Goal: Task Accomplishment & Management: Manage account settings

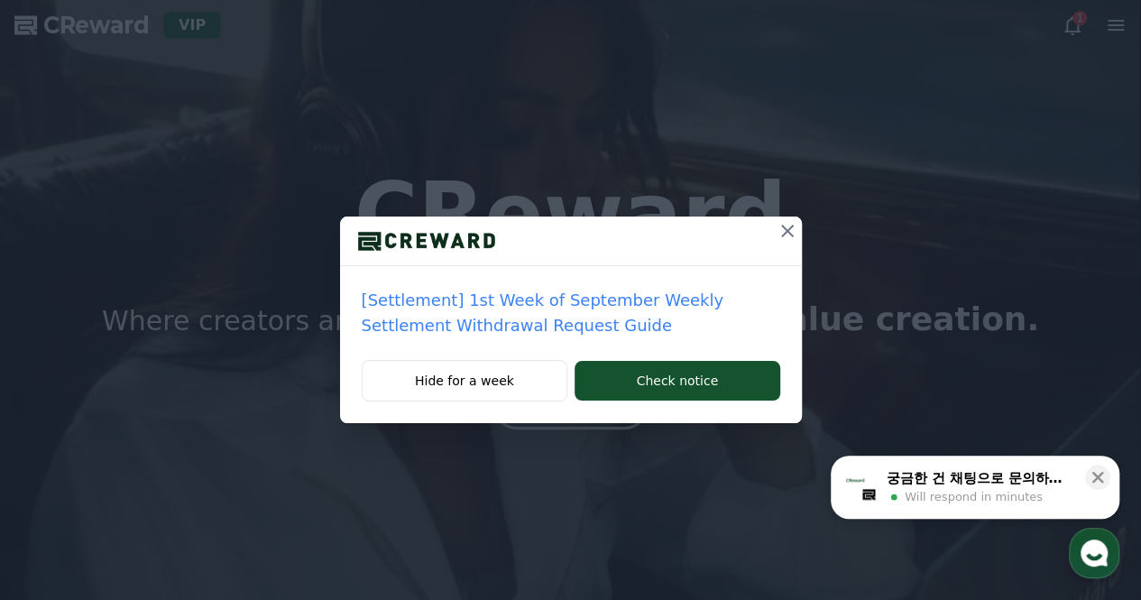
click at [783, 230] on icon at bounding box center [788, 231] width 22 height 22
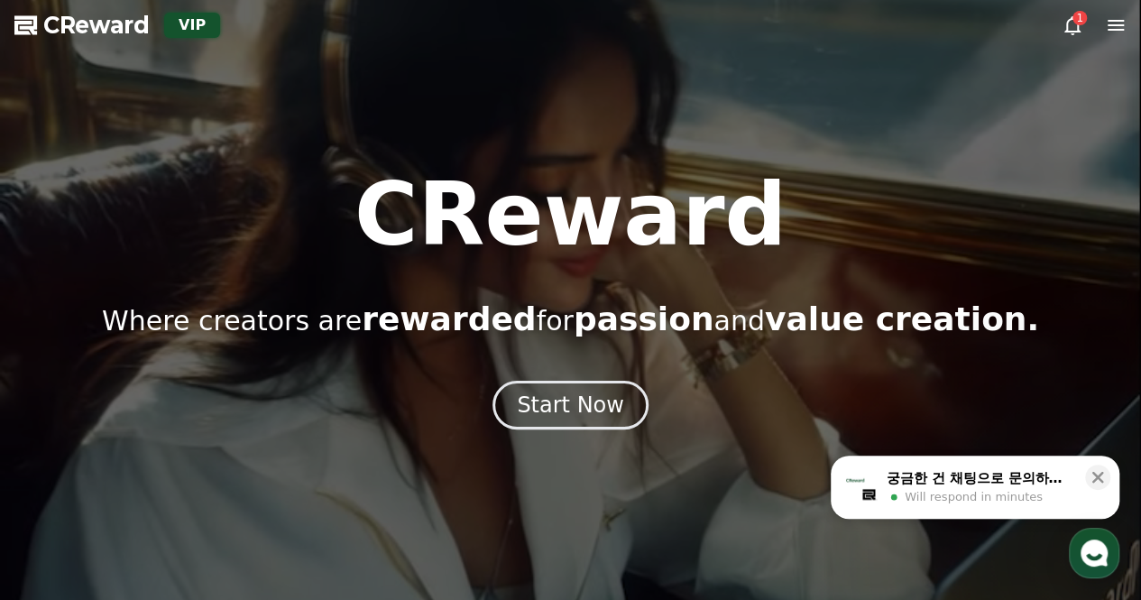
click at [1070, 25] on icon at bounding box center [1073, 25] width 22 height 22
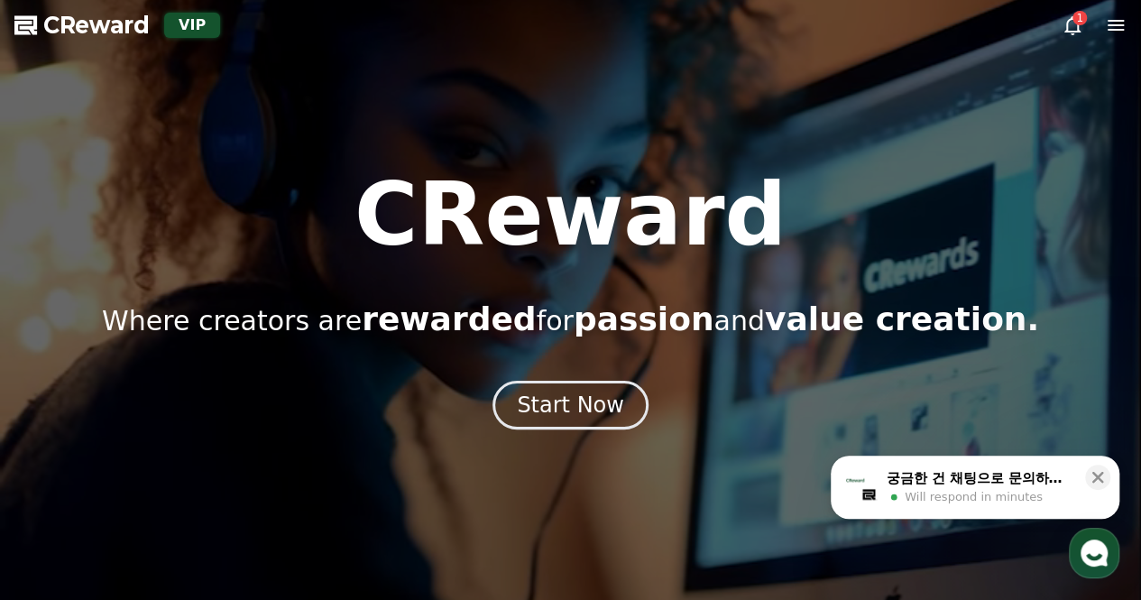
click at [931, 499] on span "Will respond in minutes" at bounding box center [974, 497] width 138 height 16
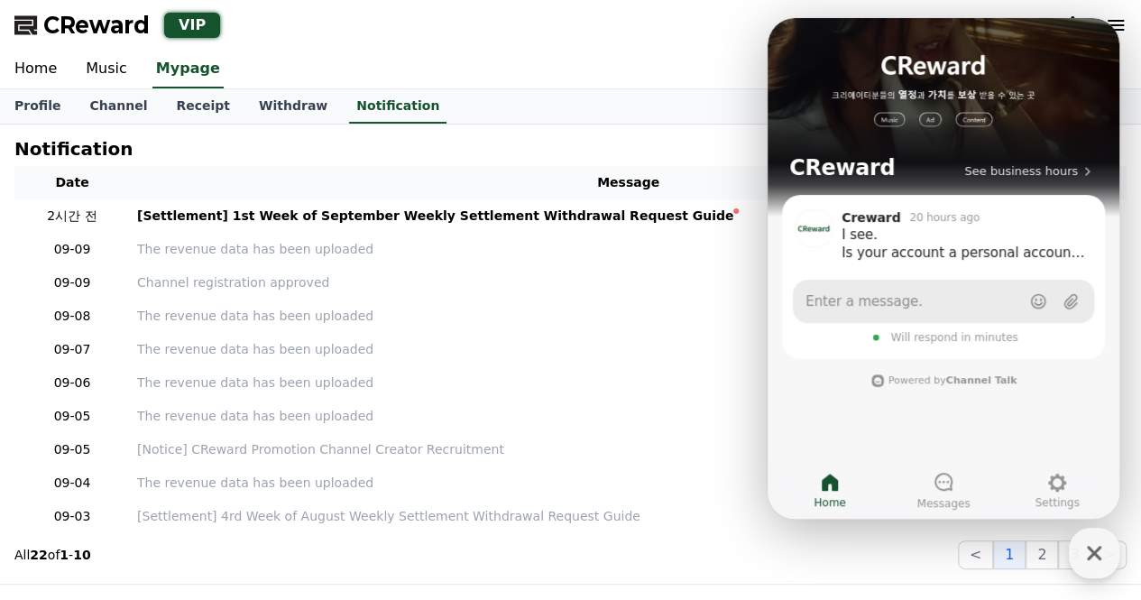
click at [910, 302] on link "Enter a message." at bounding box center [943, 301] width 301 height 43
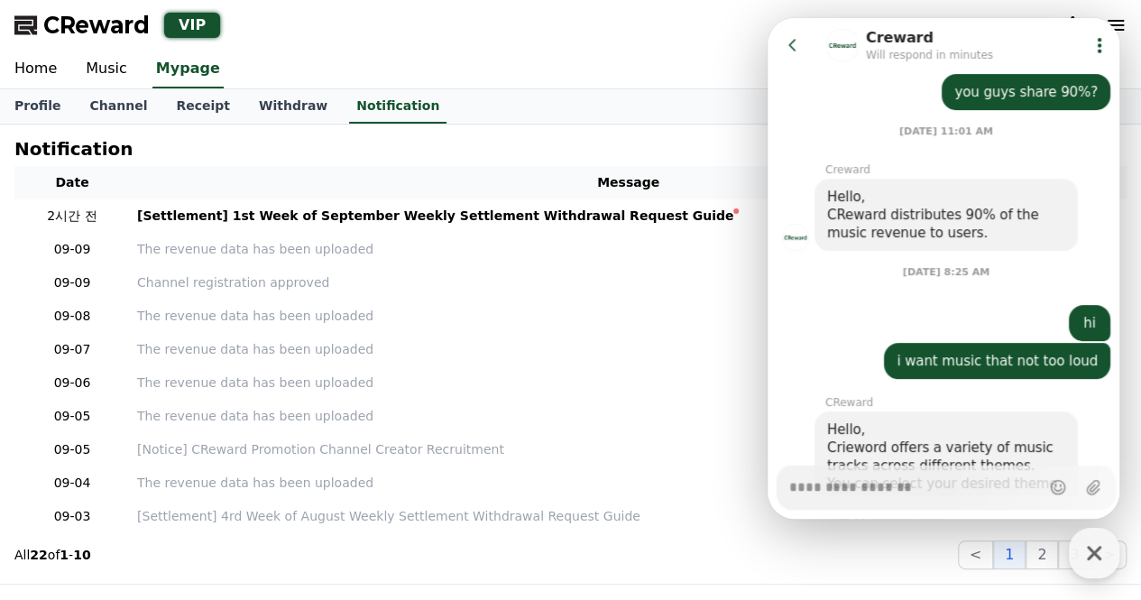
scroll to position [2728, 0]
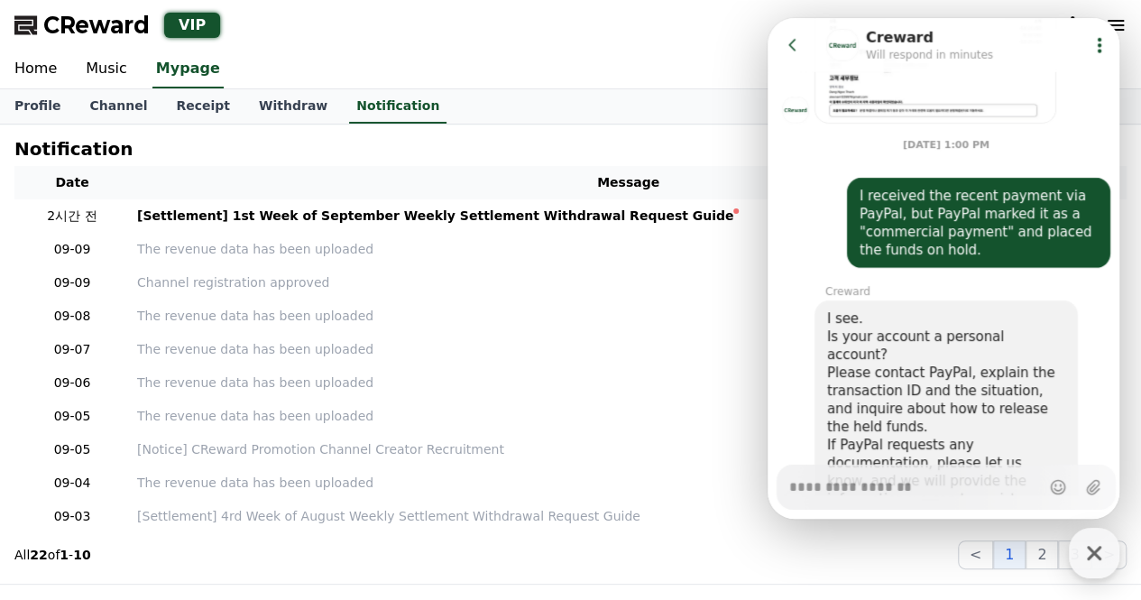
type textarea "*"
type textarea "**********"
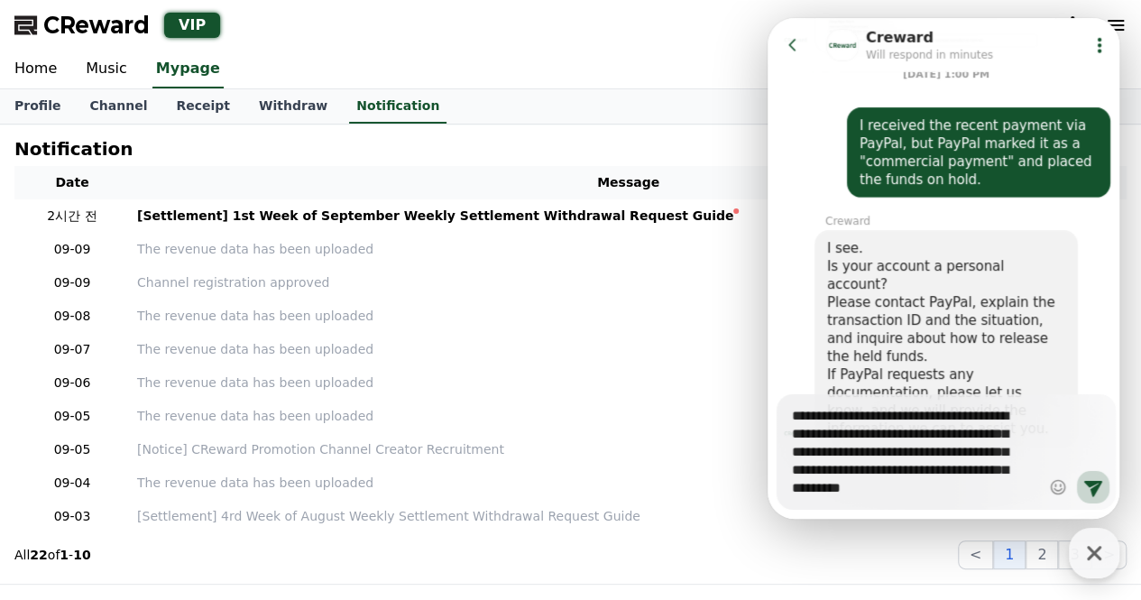
type textarea "*"
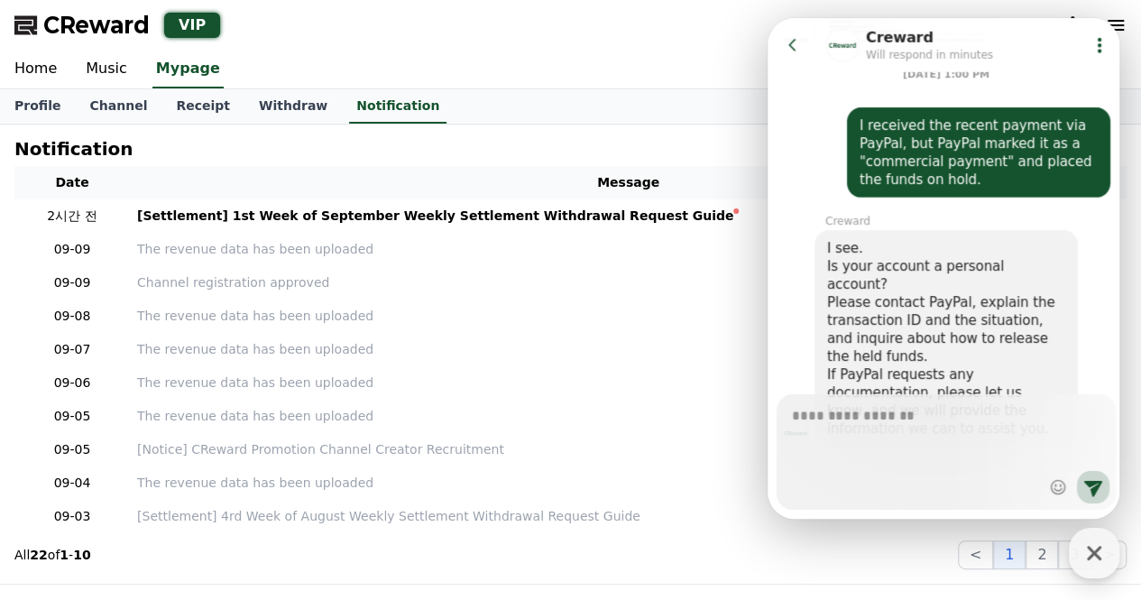
scroll to position [2890, 0]
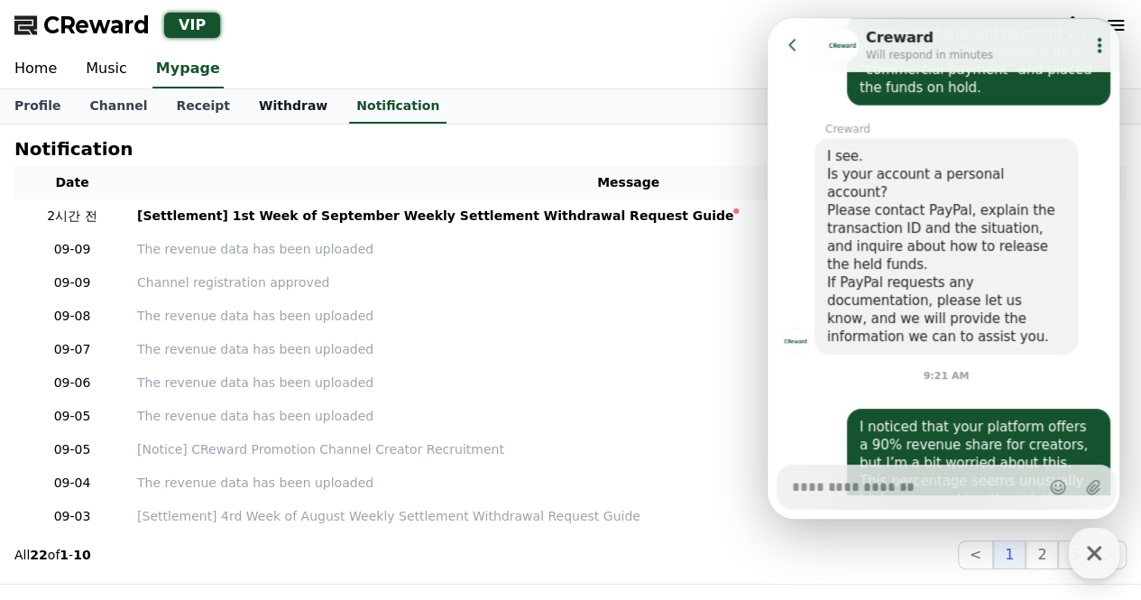
type textarea "*"
click at [263, 115] on link "Withdraw" at bounding box center [292, 106] width 97 height 34
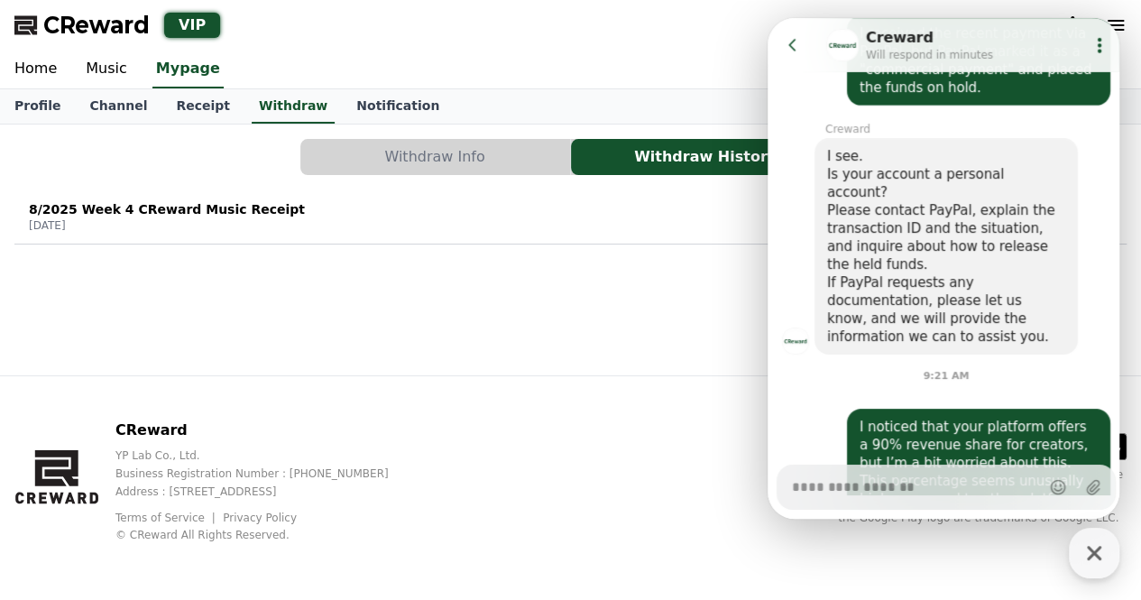
click at [174, 233] on div "8/2025 Week 4 CReward Music Receipt [DATE] Withdrawal" at bounding box center [570, 216] width 1112 height 47
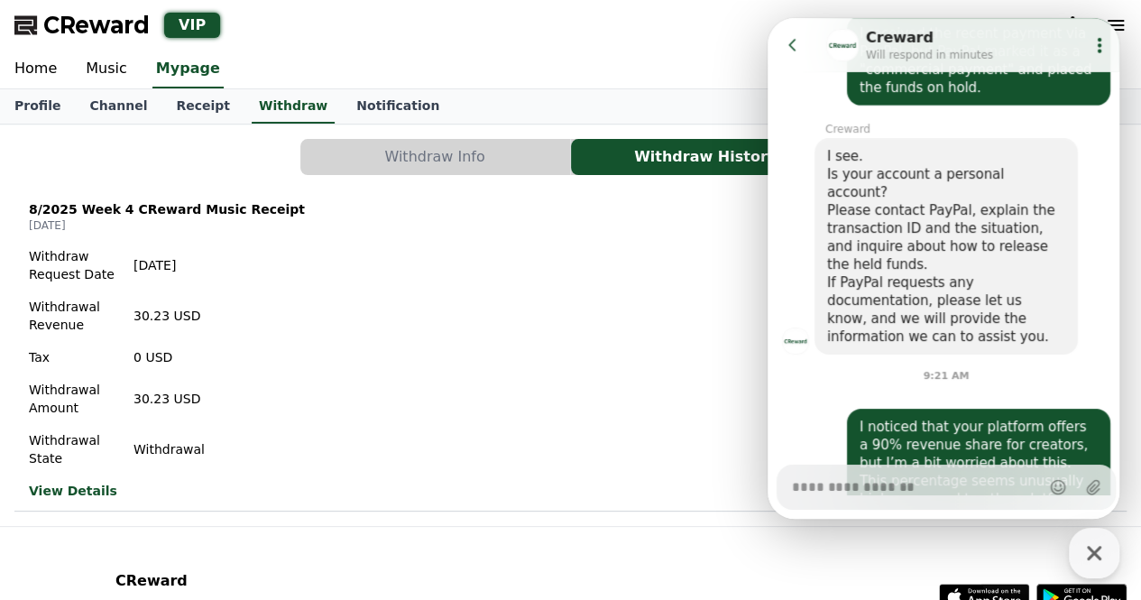
click at [584, 317] on div "Withdraw Request Date [DATE] Withdrawal Revenue 30.23 USD Tax 0 USD Withdrawal …" at bounding box center [570, 373] width 1112 height 267
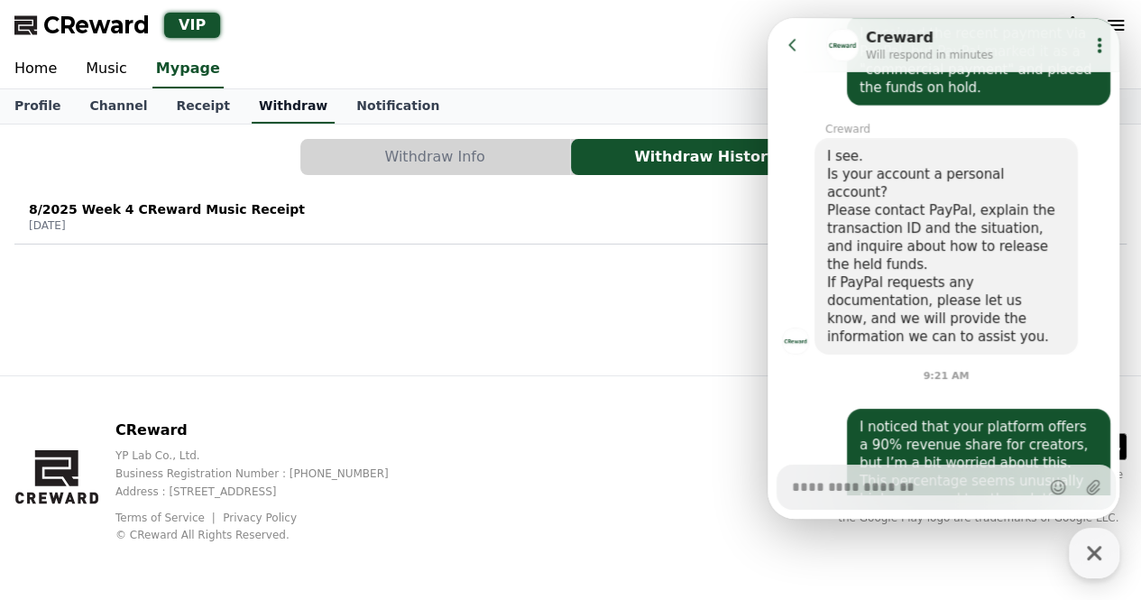
click at [293, 102] on link "Withdraw" at bounding box center [293, 106] width 83 height 34
click at [409, 172] on button "Withdraw Info" at bounding box center [435, 157] width 270 height 36
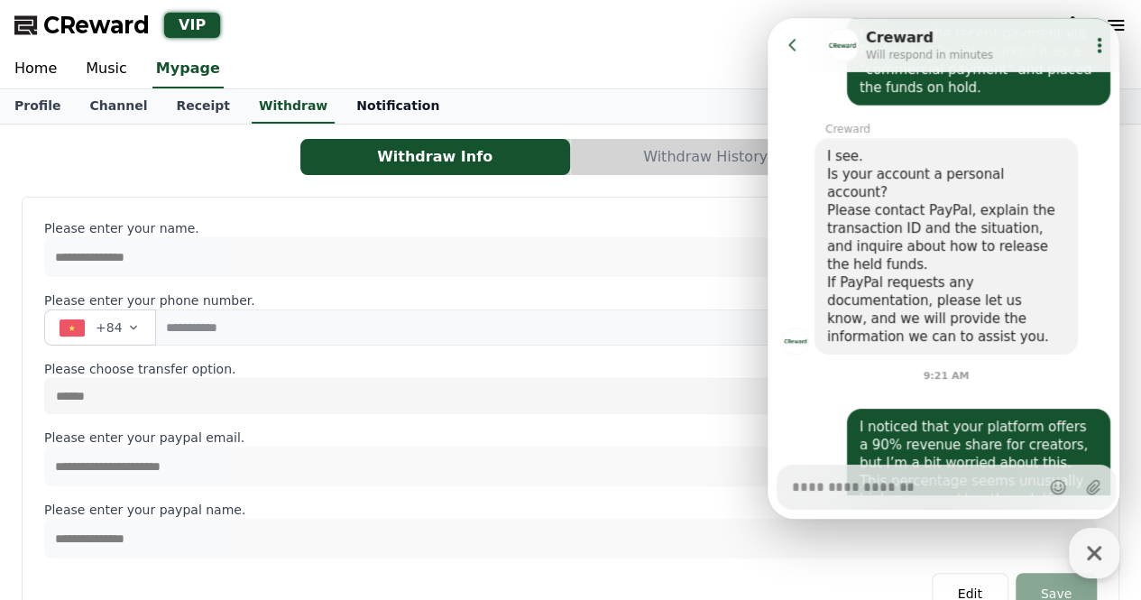
click at [370, 109] on link "Notification" at bounding box center [398, 106] width 112 height 34
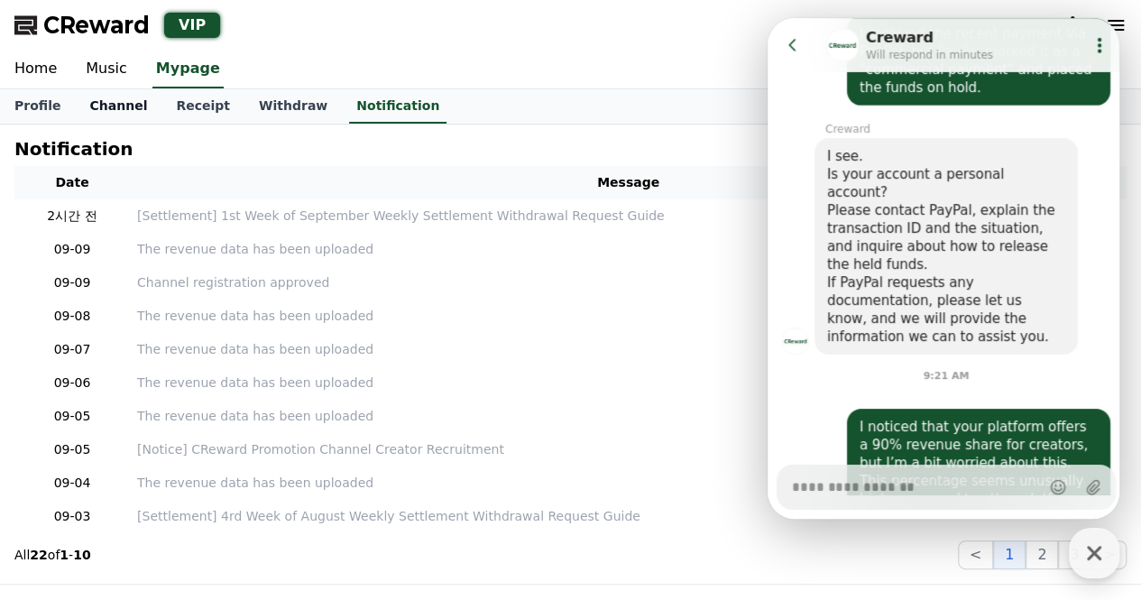
click at [84, 106] on link "Channel" at bounding box center [118, 106] width 87 height 34
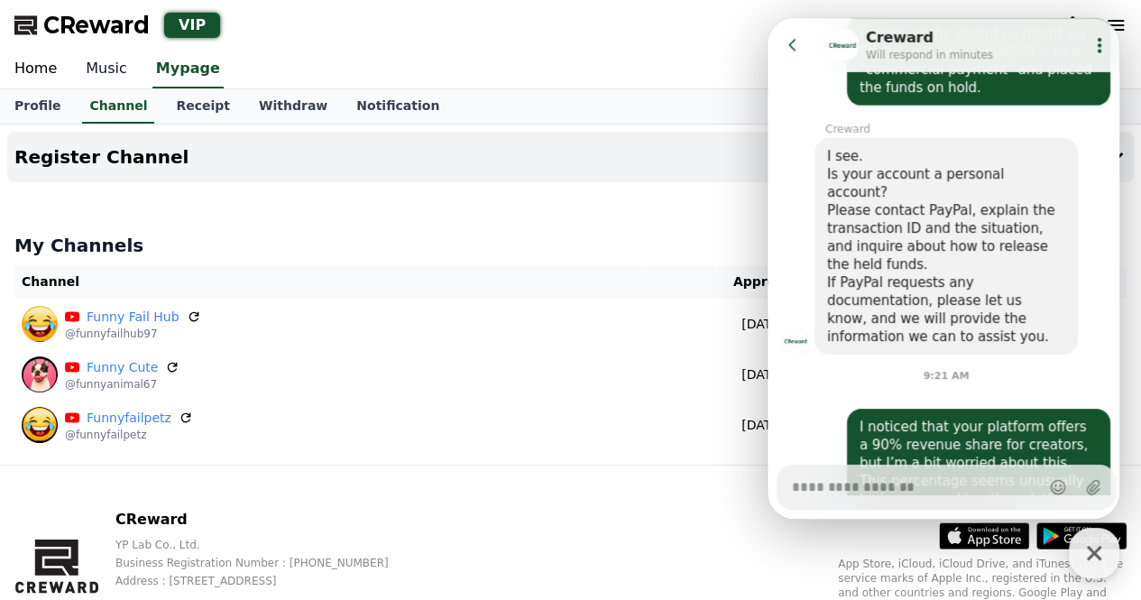
click at [97, 56] on link "Music" at bounding box center [106, 70] width 70 height 38
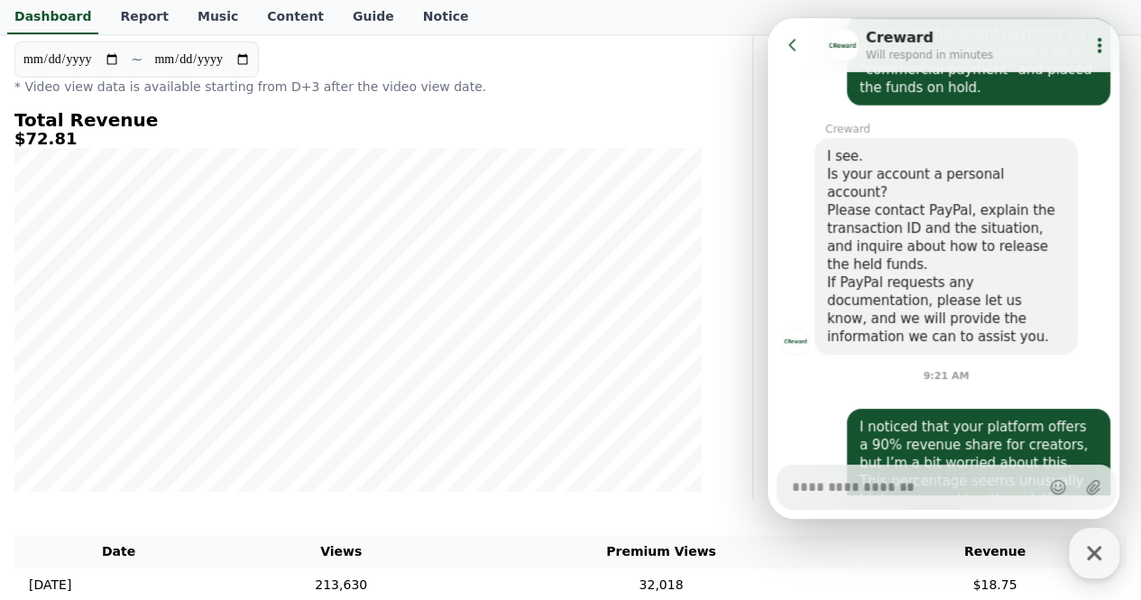
scroll to position [451, 0]
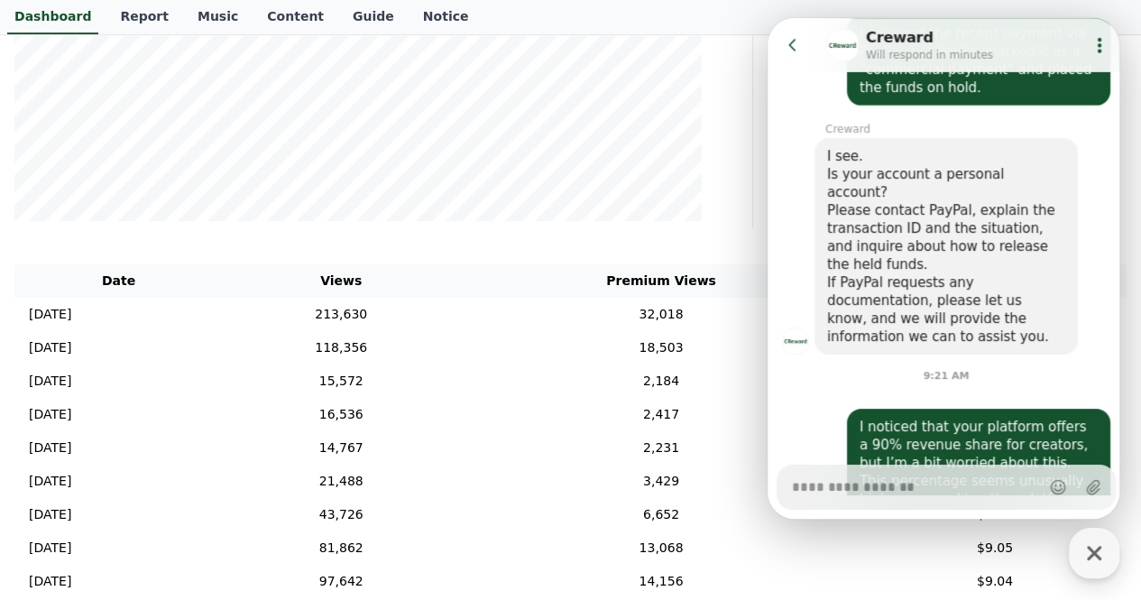
click at [806, 60] on button "Go to previous page" at bounding box center [801, 45] width 48 height 36
